Goal: Task Accomplishment & Management: Manage account settings

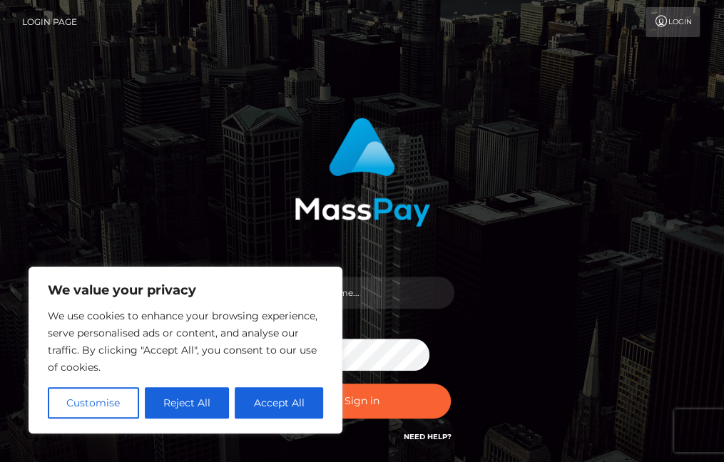
click at [103, 112] on div "Sign in" at bounding box center [362, 288] width 684 height 363
click at [180, 384] on div "We use cookies to enhance your browsing experience, serve personalised ads or c…" at bounding box center [185, 362] width 275 height 111
click at [177, 396] on button "Reject All" at bounding box center [187, 402] width 85 height 31
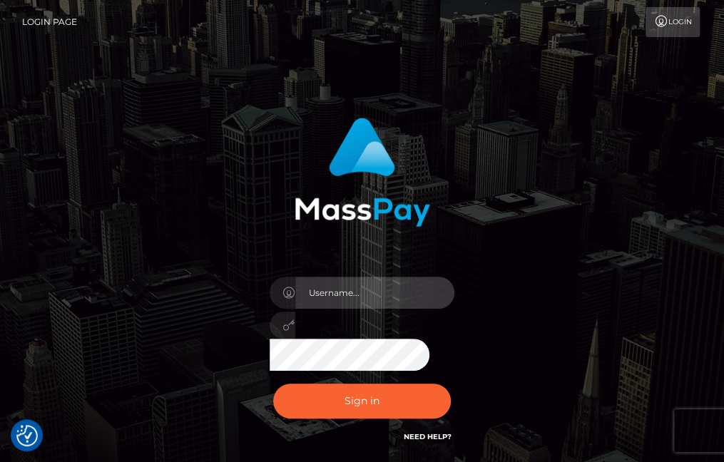
click at [344, 295] on input "text" at bounding box center [375, 293] width 160 height 32
type input "bambibaybii@gmail.com"
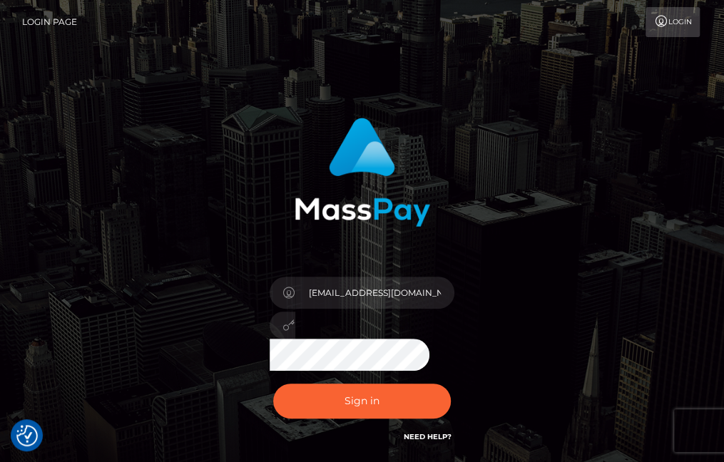
click at [285, 331] on icon at bounding box center [289, 324] width 12 height 11
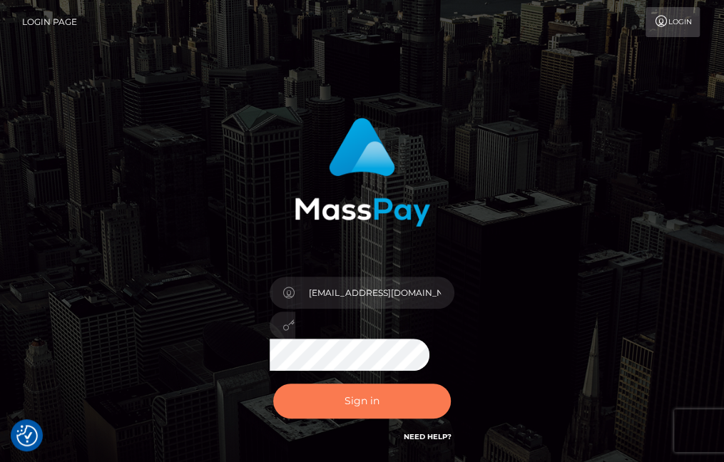
click at [322, 401] on button "Sign in" at bounding box center [362, 401] width 178 height 35
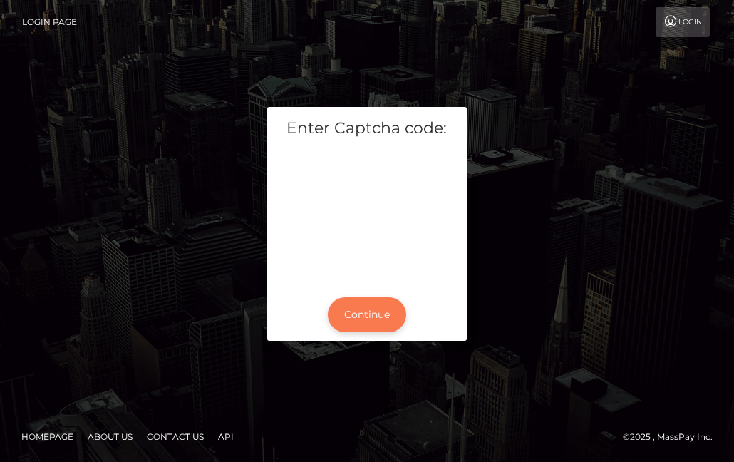
click at [352, 317] on button "Continue" at bounding box center [367, 314] width 78 height 35
